Goal: Information Seeking & Learning: Understand process/instructions

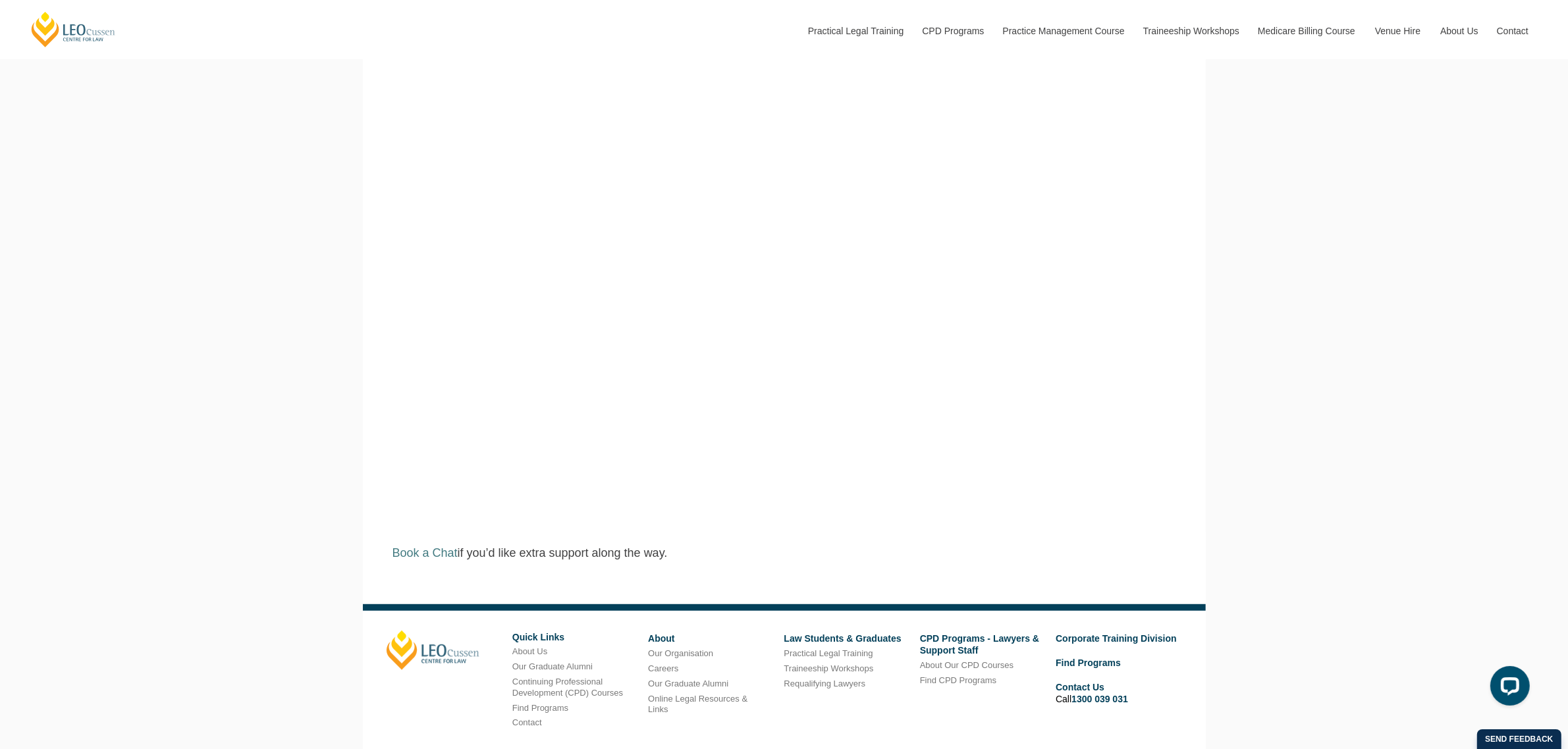
scroll to position [823, 0]
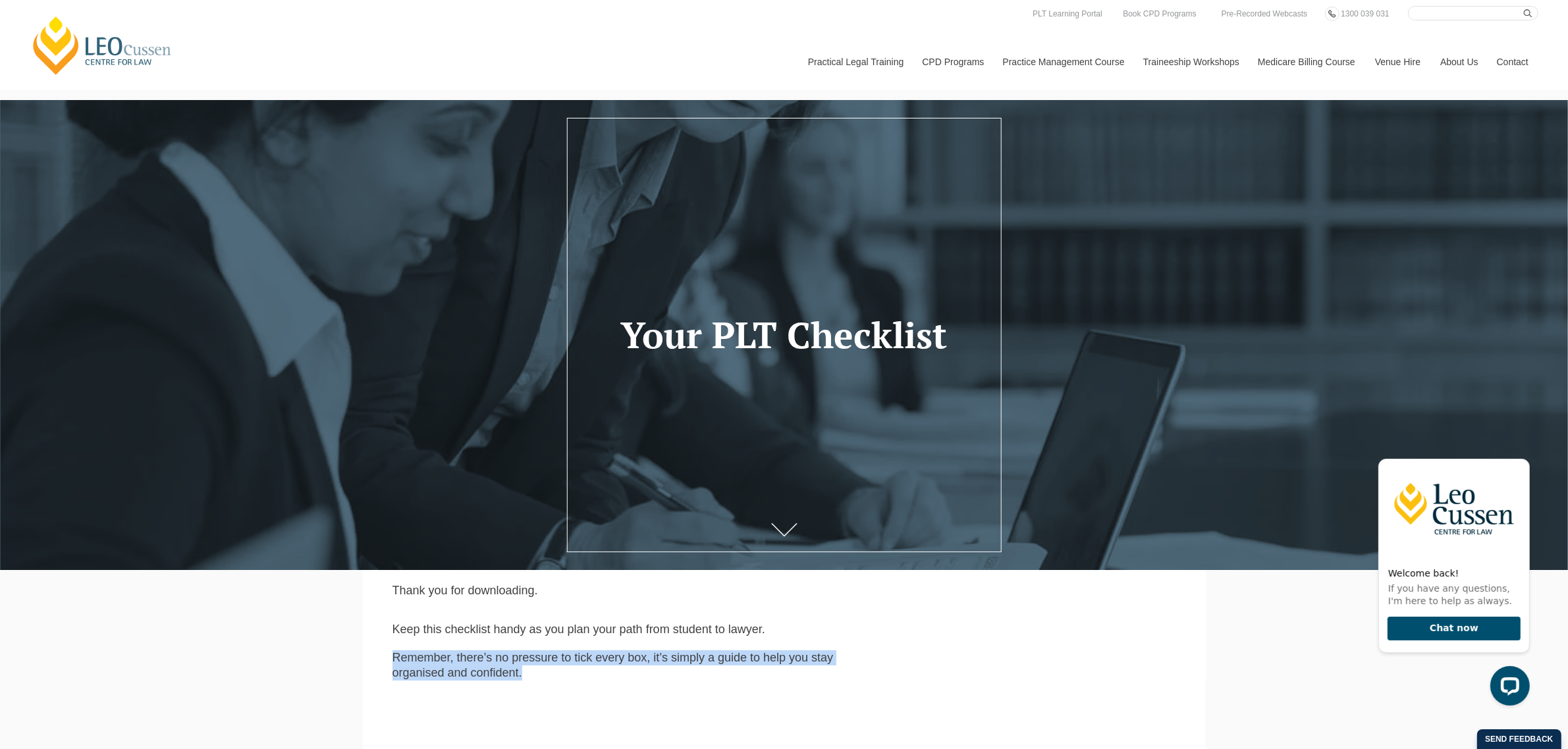
drag, startPoint x: 388, startPoint y: 660, endPoint x: 532, endPoint y: 679, distance: 145.2
click at [532, 679] on div "Remember, there’s no pressure to tick every box, it’s simply a guide to help yo…" at bounding box center [617, 666] width 469 height 31
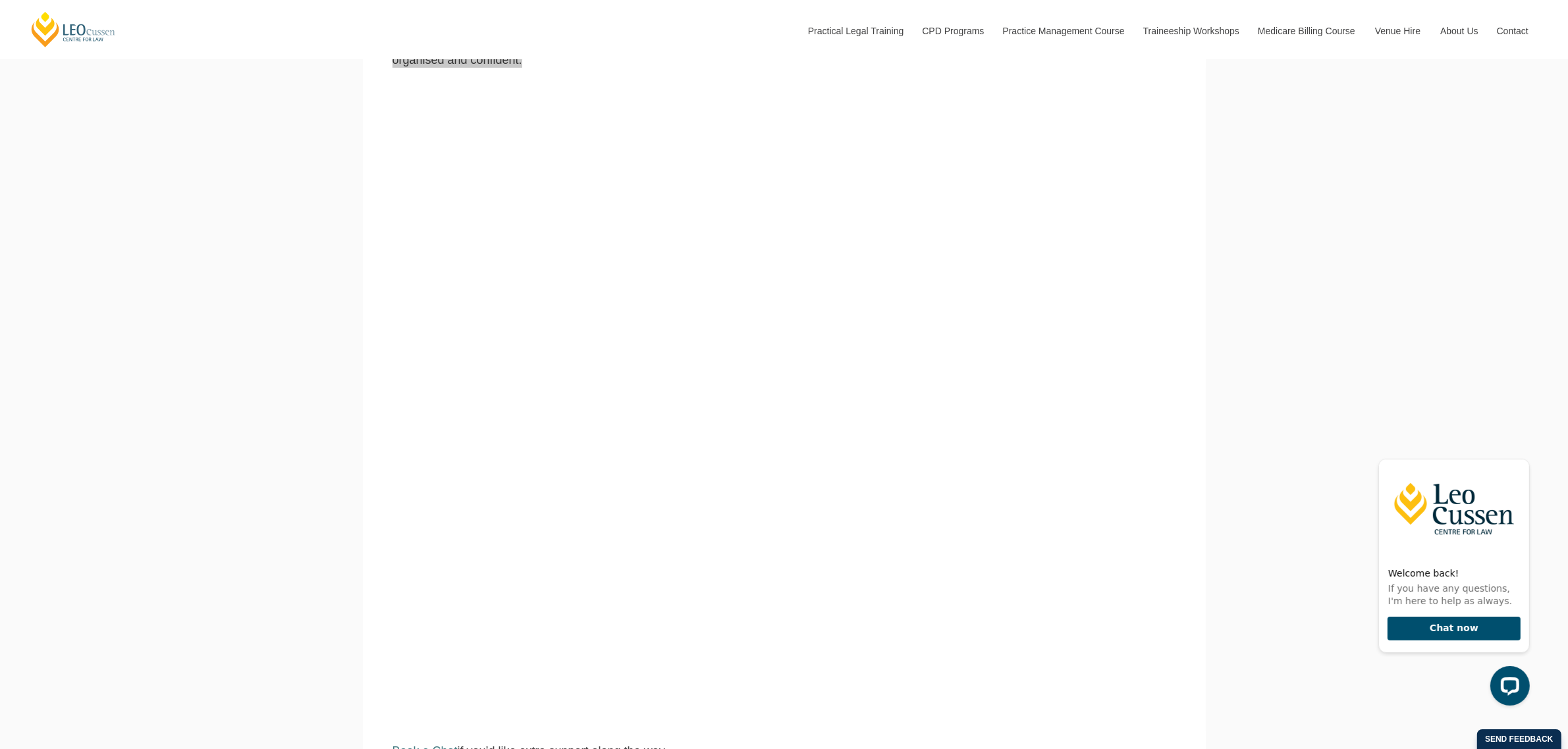
scroll to position [658, 0]
